Goal: Go to known website: Go to known website

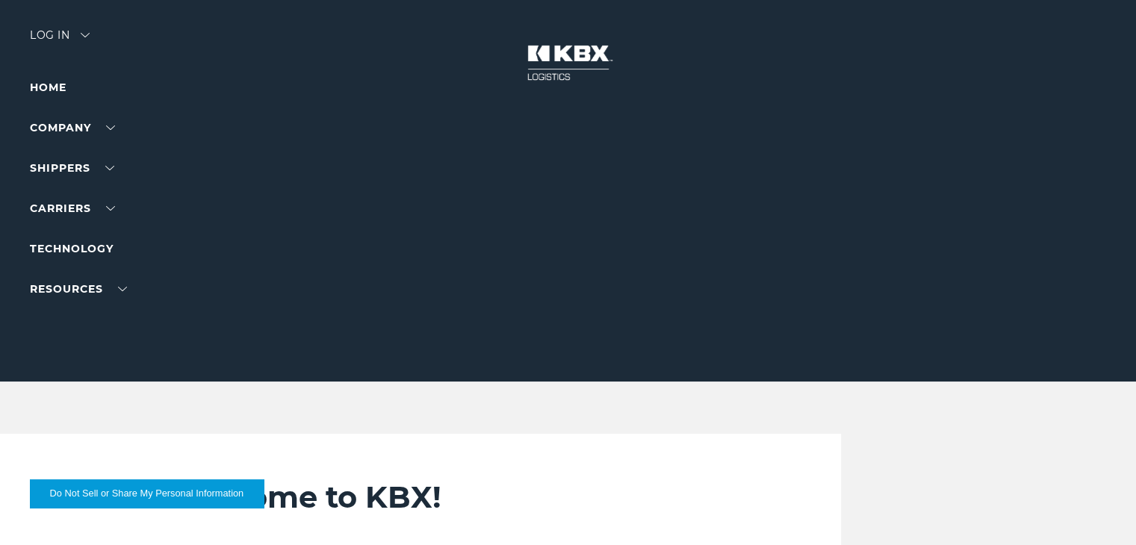
click at [47, 30] on div "Log in" at bounding box center [60, 41] width 60 height 22
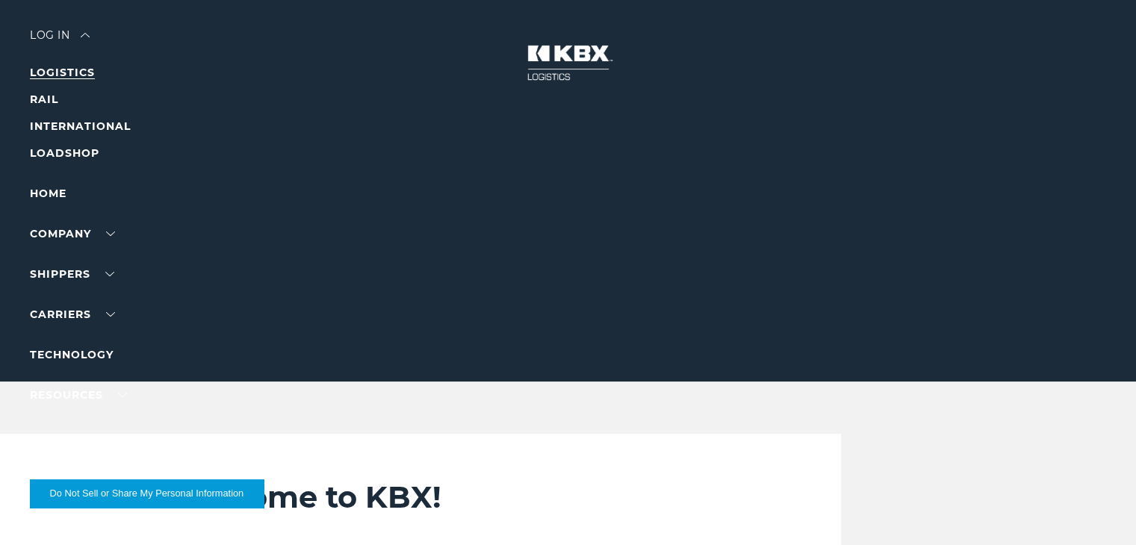
click at [69, 74] on link "LOGISTICS" at bounding box center [62, 72] width 65 height 13
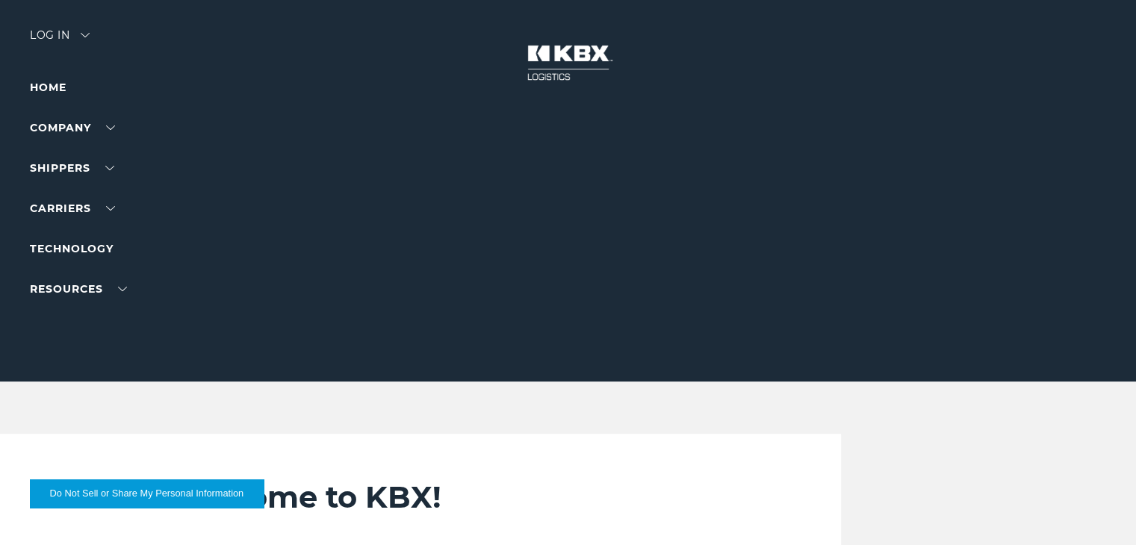
click at [90, 34] on img at bounding box center [85, 35] width 9 height 4
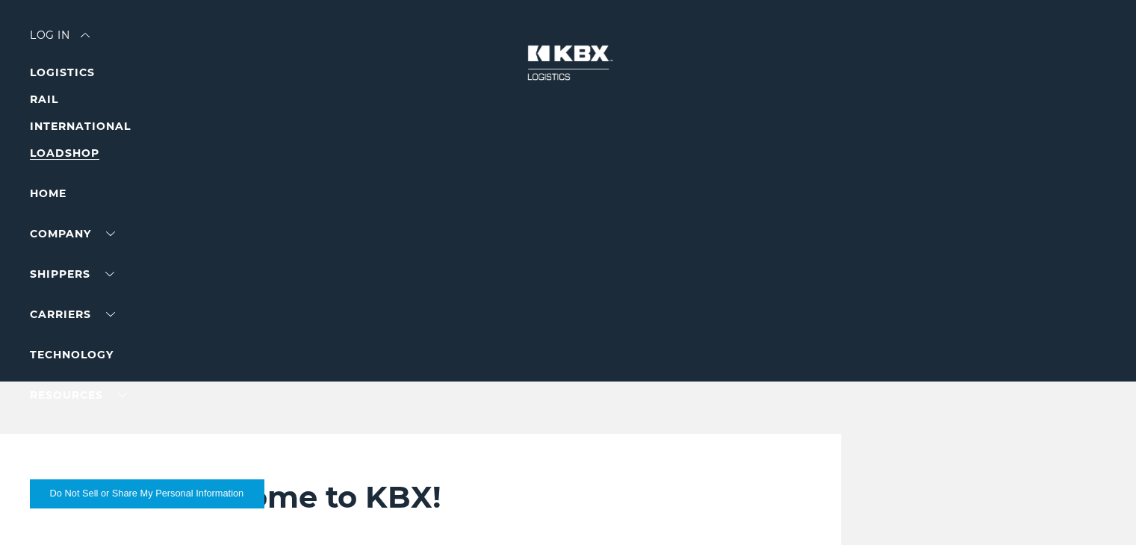
click at [76, 155] on link "LOADSHOP" at bounding box center [64, 152] width 69 height 13
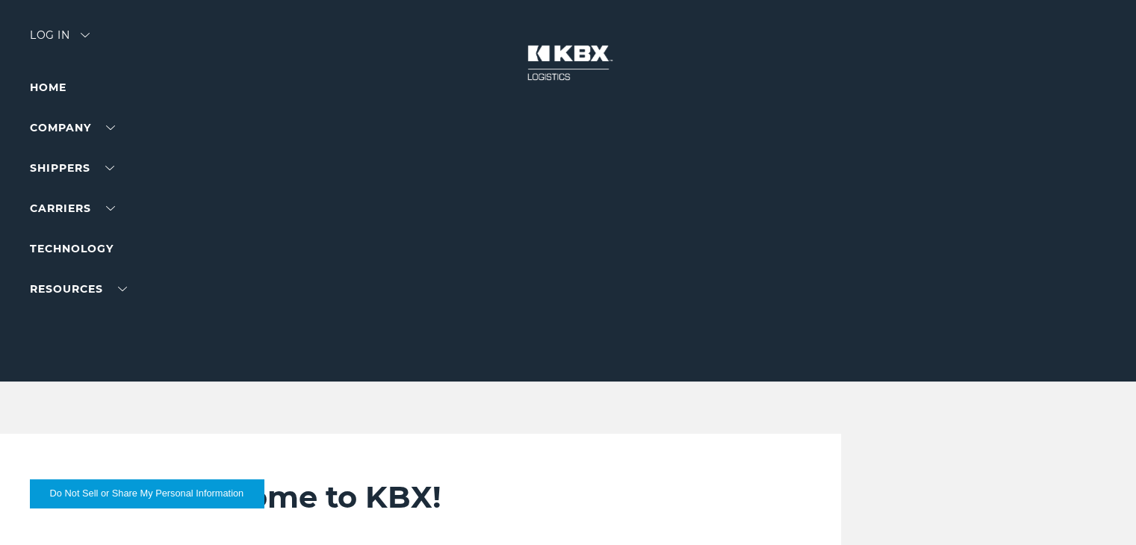
click at [60, 30] on div "Log in" at bounding box center [60, 41] width 60 height 22
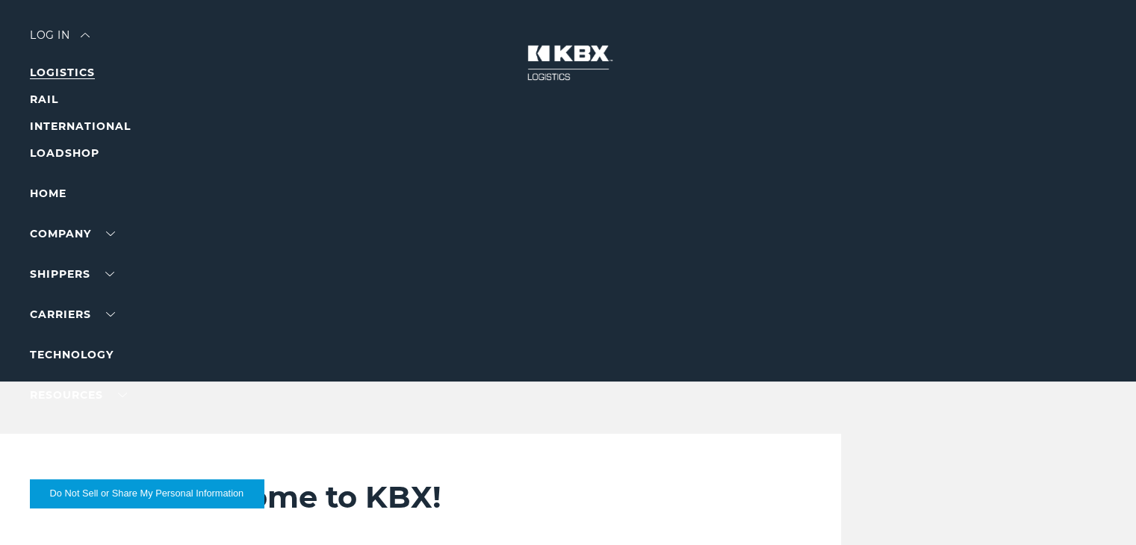
click at [52, 72] on link "LOGISTICS" at bounding box center [62, 72] width 65 height 13
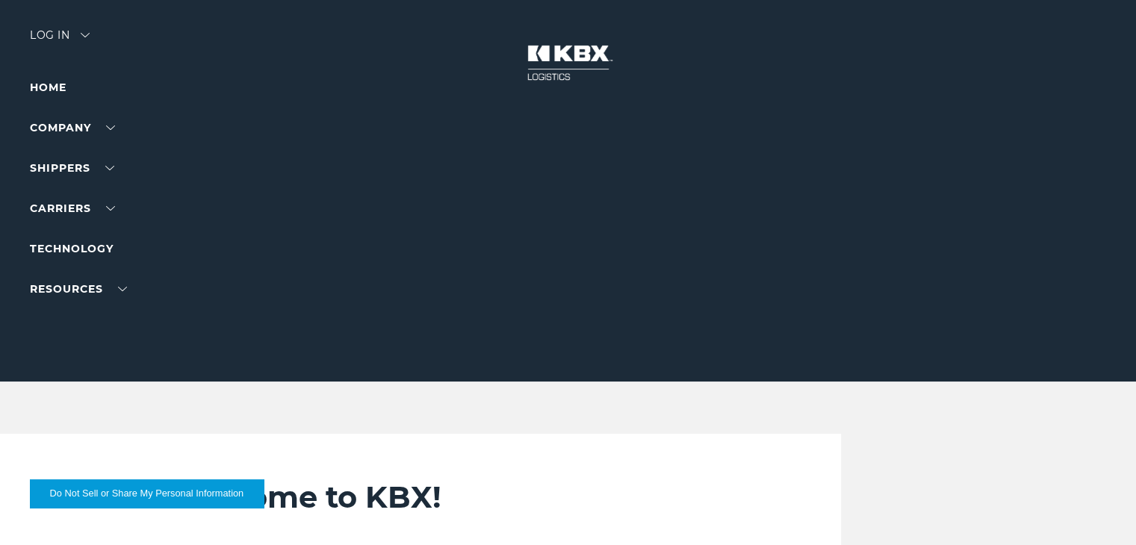
click at [58, 46] on div "Log in" at bounding box center [60, 41] width 60 height 22
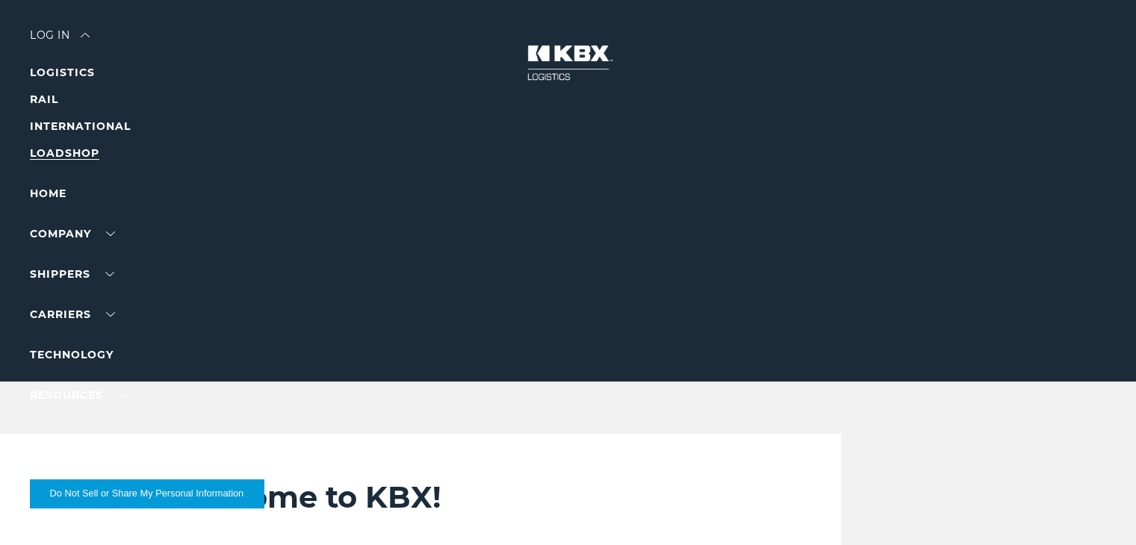
click at [58, 153] on link "LOADSHOP" at bounding box center [64, 152] width 69 height 13
